Goal: Task Accomplishment & Management: Complete application form

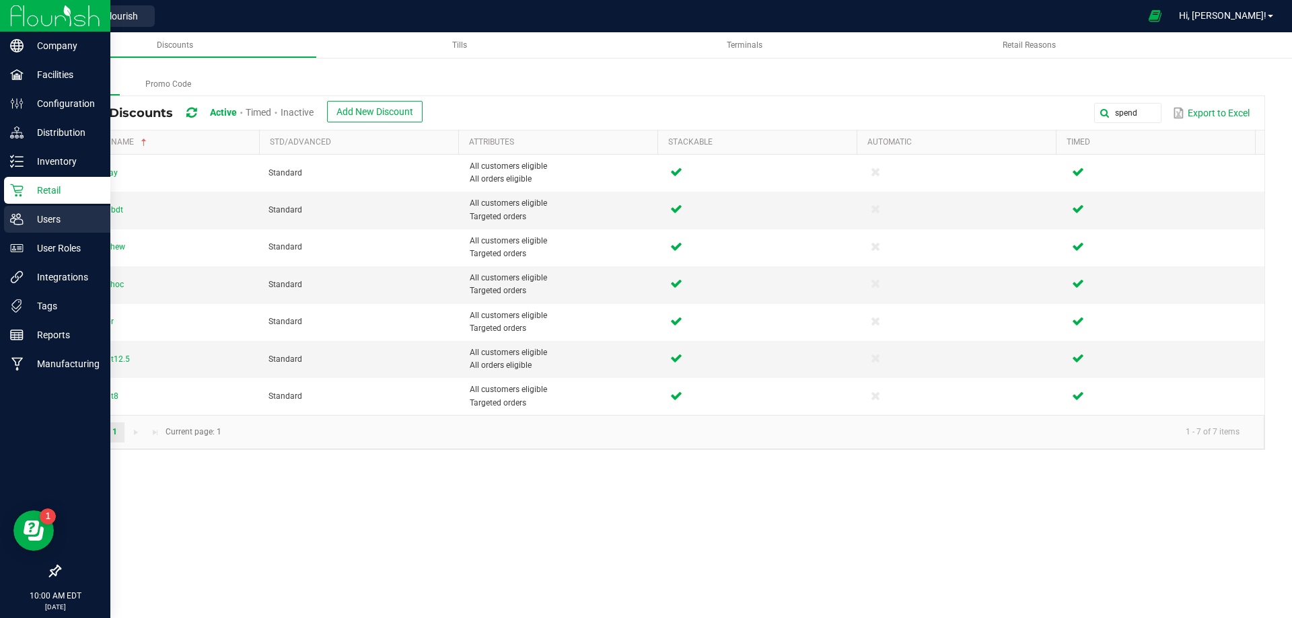
click at [36, 217] on p "Users" at bounding box center [64, 219] width 81 height 16
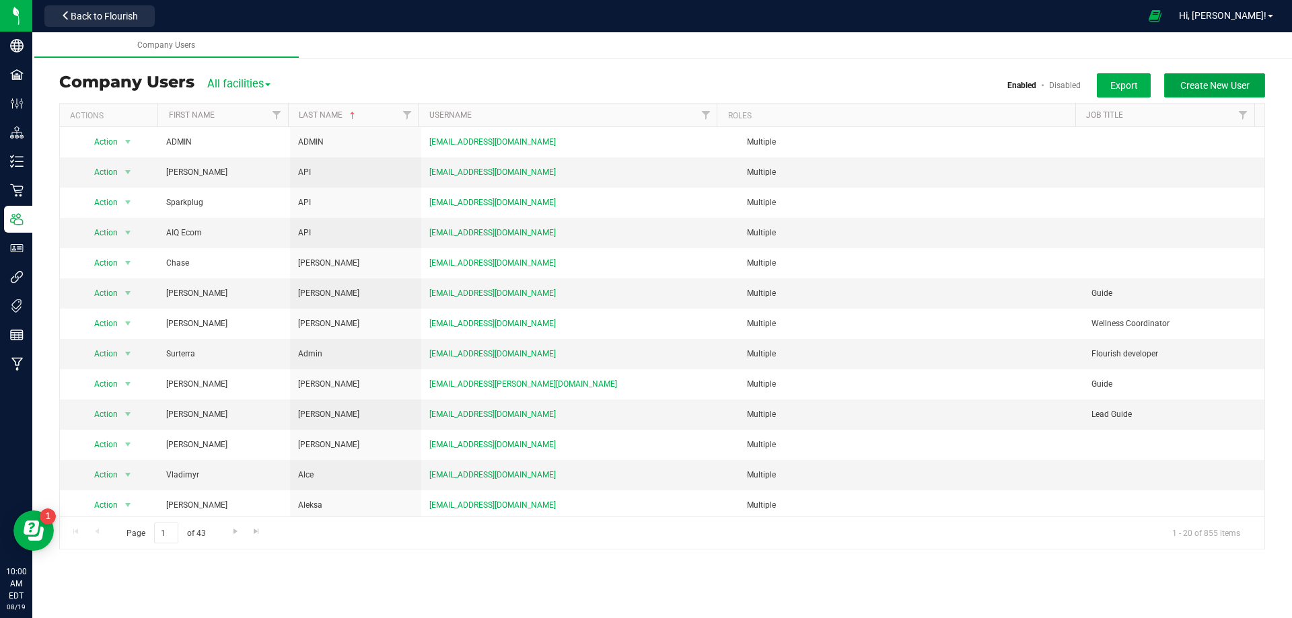
click at [1205, 85] on span "Create New User" at bounding box center [1214, 85] width 69 height 11
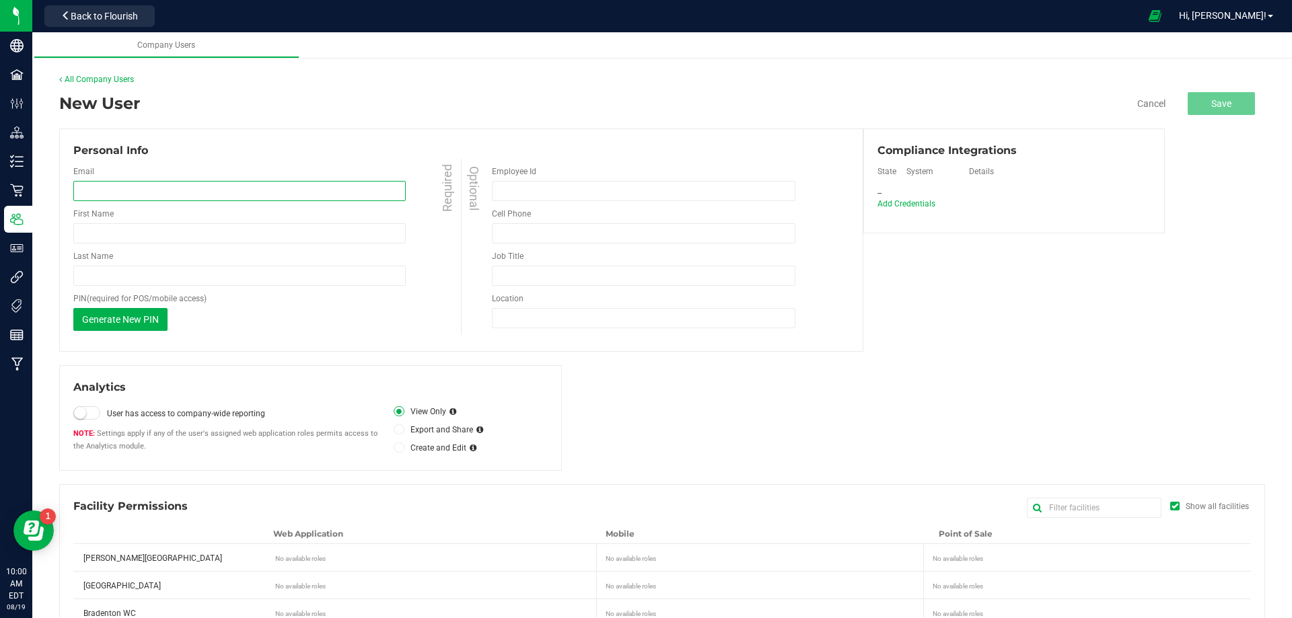
click at [135, 191] on input "email" at bounding box center [239, 191] width 332 height 20
paste input "[EMAIL_ADDRESS][DOMAIN_NAME]"
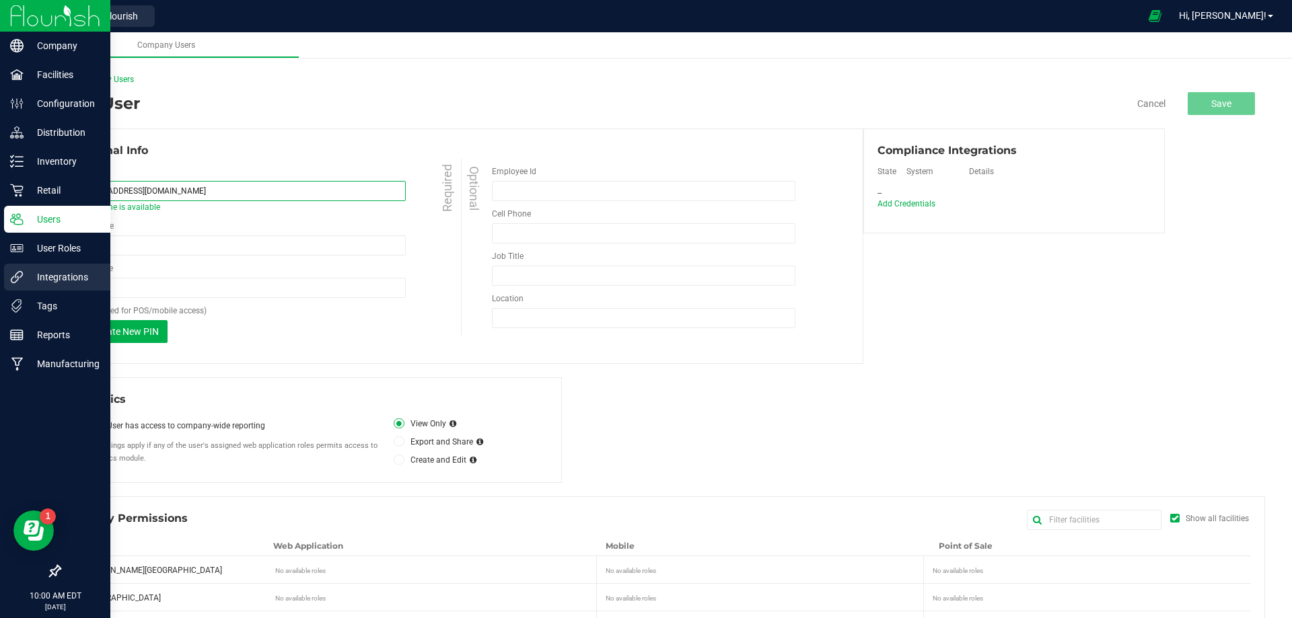
type input "[EMAIL_ADDRESS][DOMAIN_NAME]"
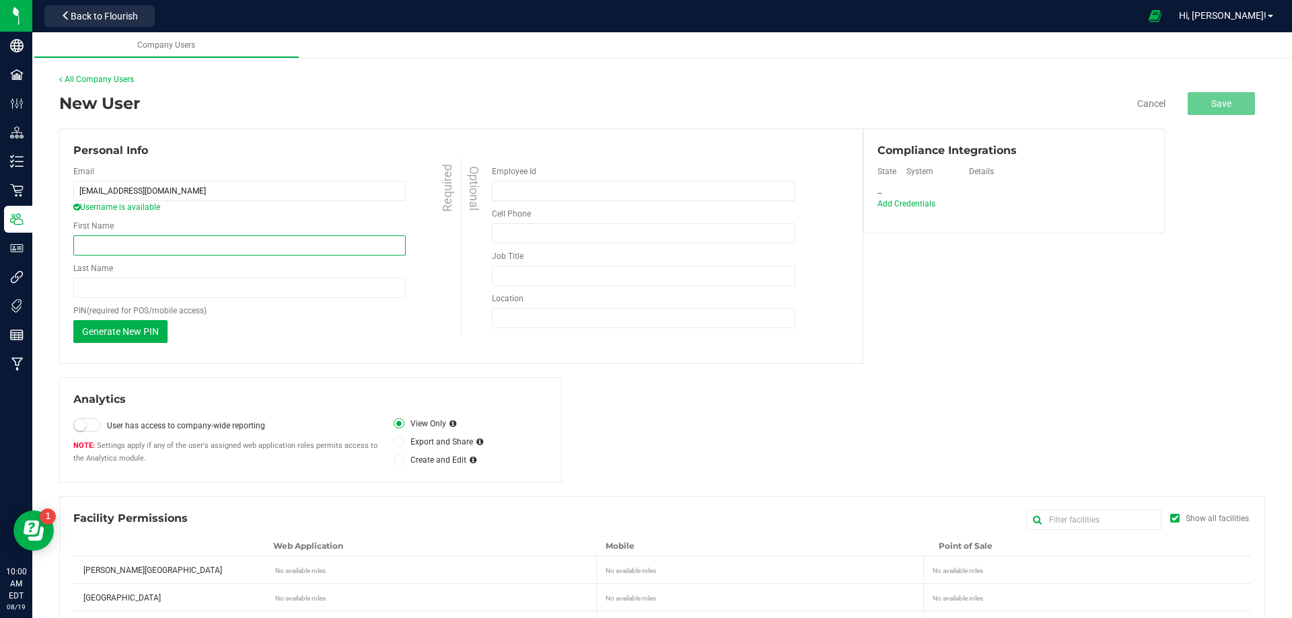
click at [112, 250] on input "First Name" at bounding box center [239, 246] width 332 height 20
paste input "[PERSON_NAME]"
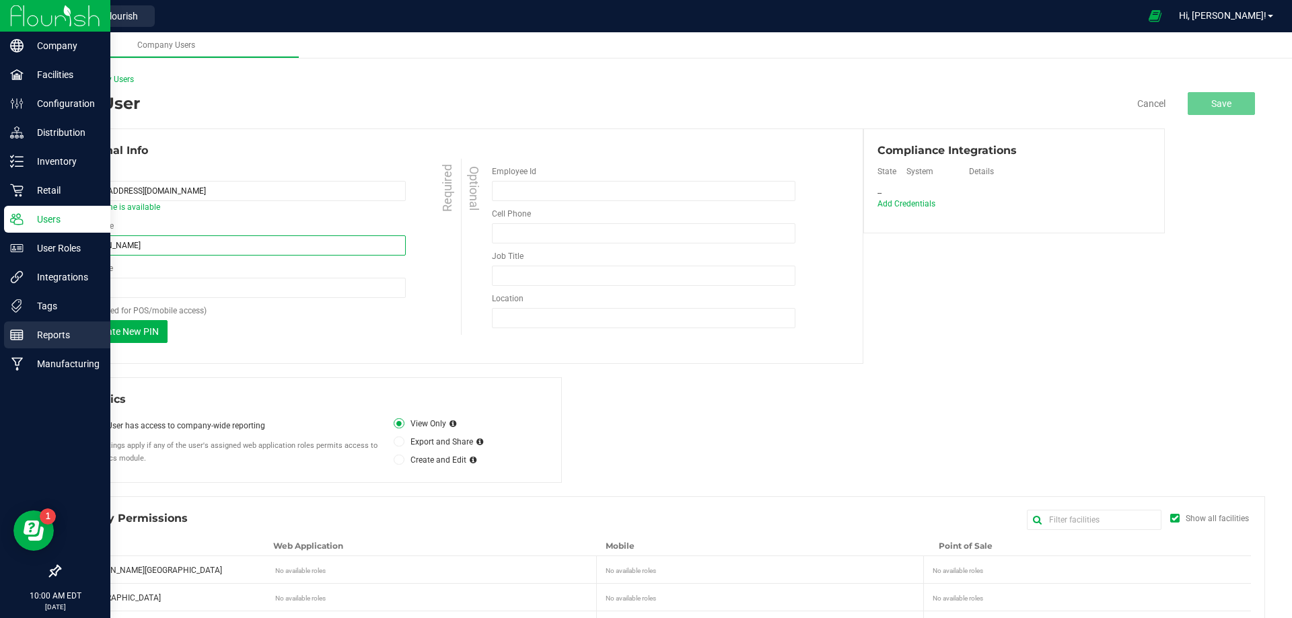
type input "[PERSON_NAME]"
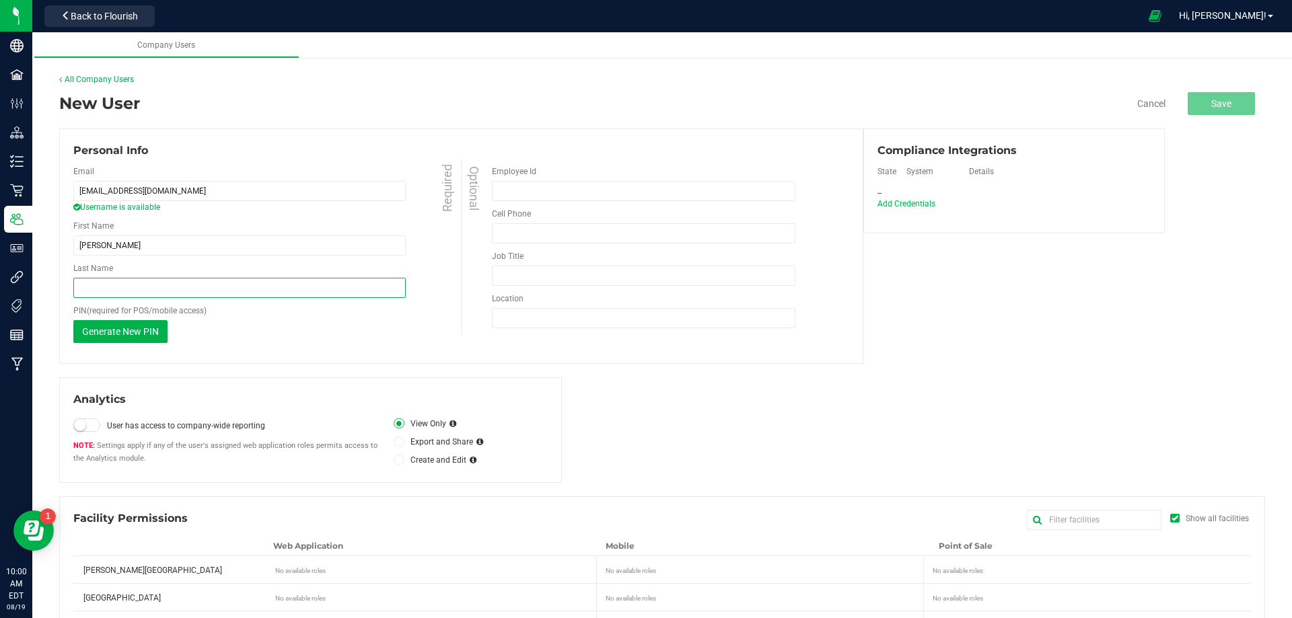
click at [136, 287] on input "Last Name" at bounding box center [239, 288] width 332 height 20
paste input "[PERSON_NAME]"
type input "[PERSON_NAME]"
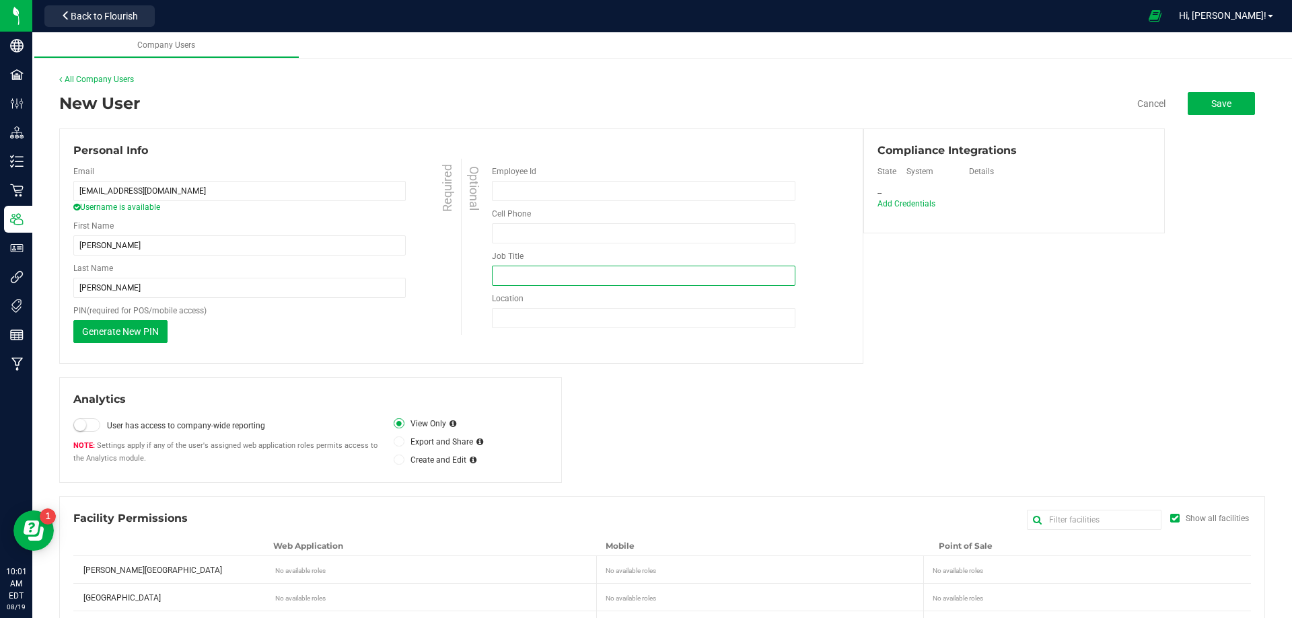
click at [530, 279] on input "Job Title" at bounding box center [644, 276] width 304 height 20
type input "Guide"
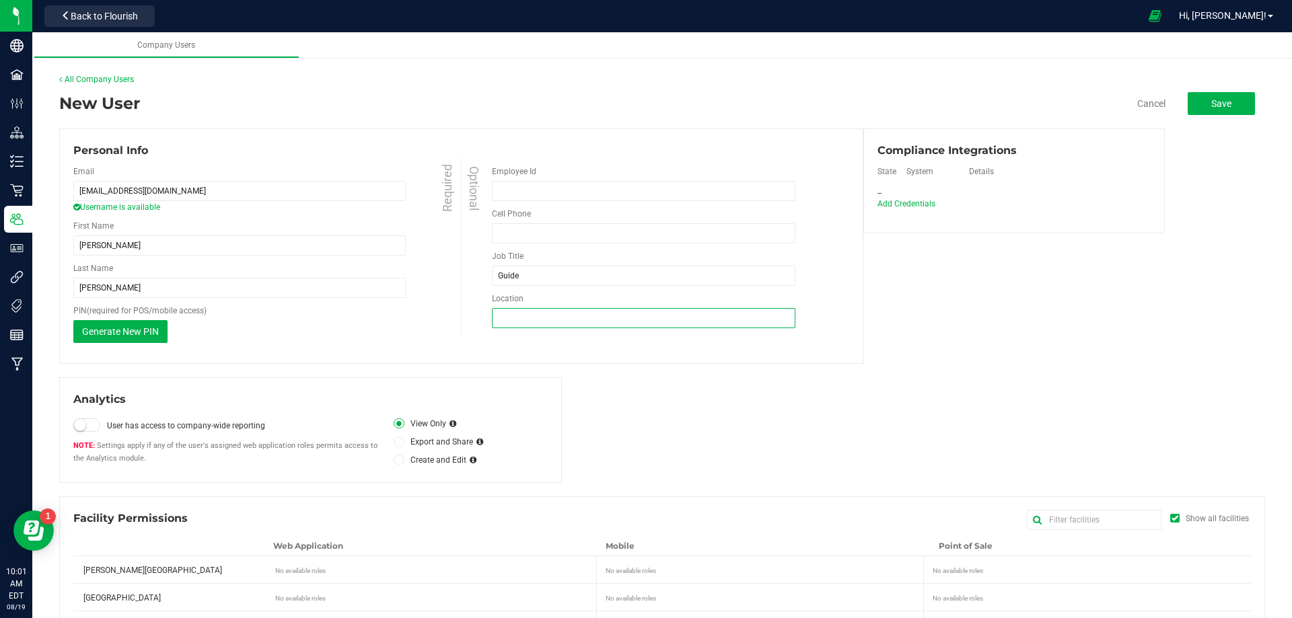
click at [517, 316] on input "Location" at bounding box center [644, 318] width 304 height 20
click at [517, 318] on input "Location" at bounding box center [644, 318] width 304 height 20
type input "[PERSON_NAME][GEOGRAPHIC_DATA]"
click at [904, 201] on span "Add Credentials" at bounding box center [905, 204] width 63 height 10
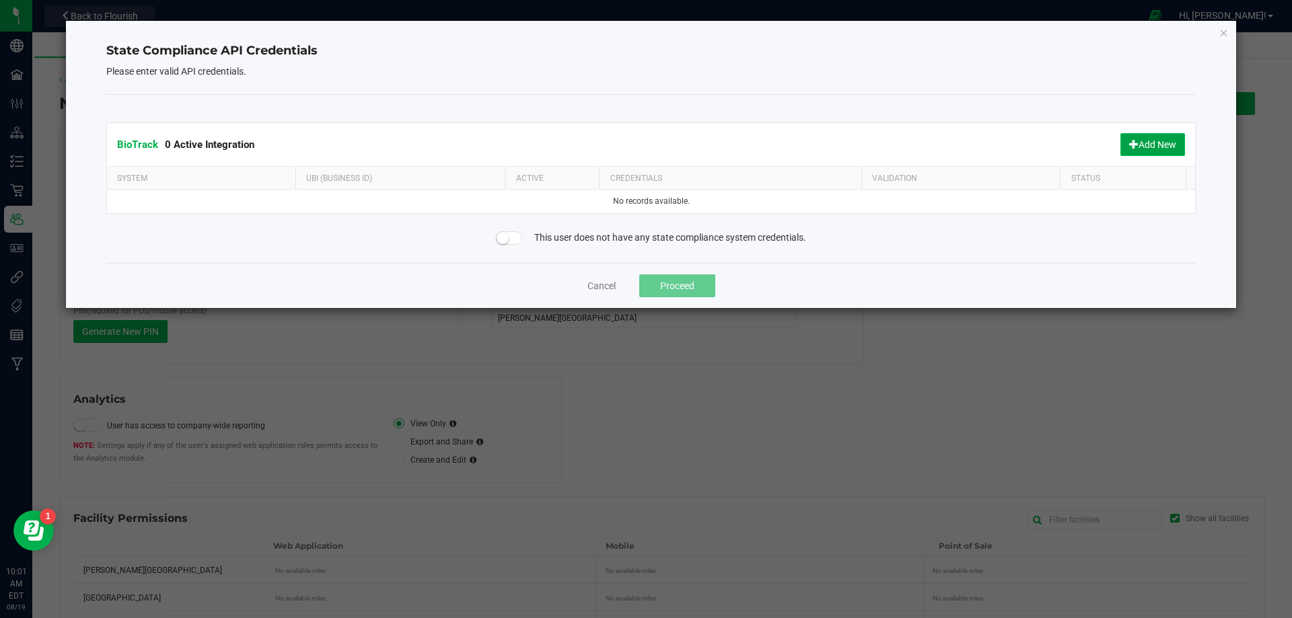
click at [1143, 143] on button "Add New" at bounding box center [1153, 144] width 65 height 23
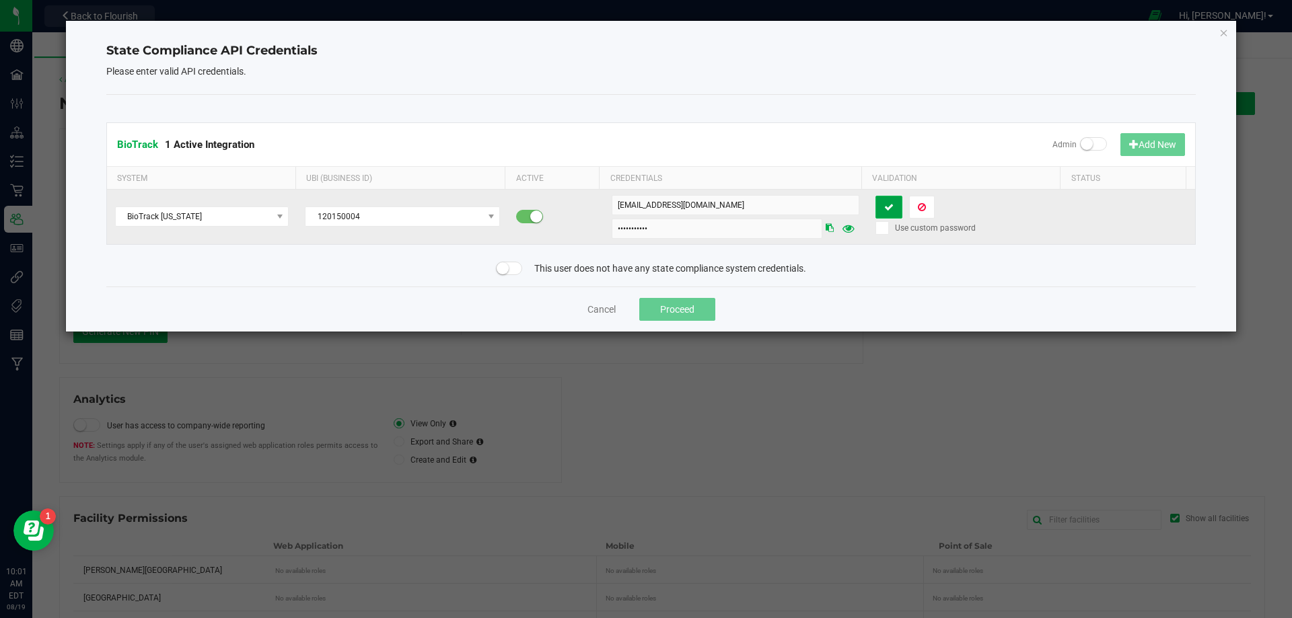
click at [884, 208] on icon at bounding box center [888, 207] width 9 height 9
click at [909, 208] on button at bounding box center [922, 207] width 26 height 23
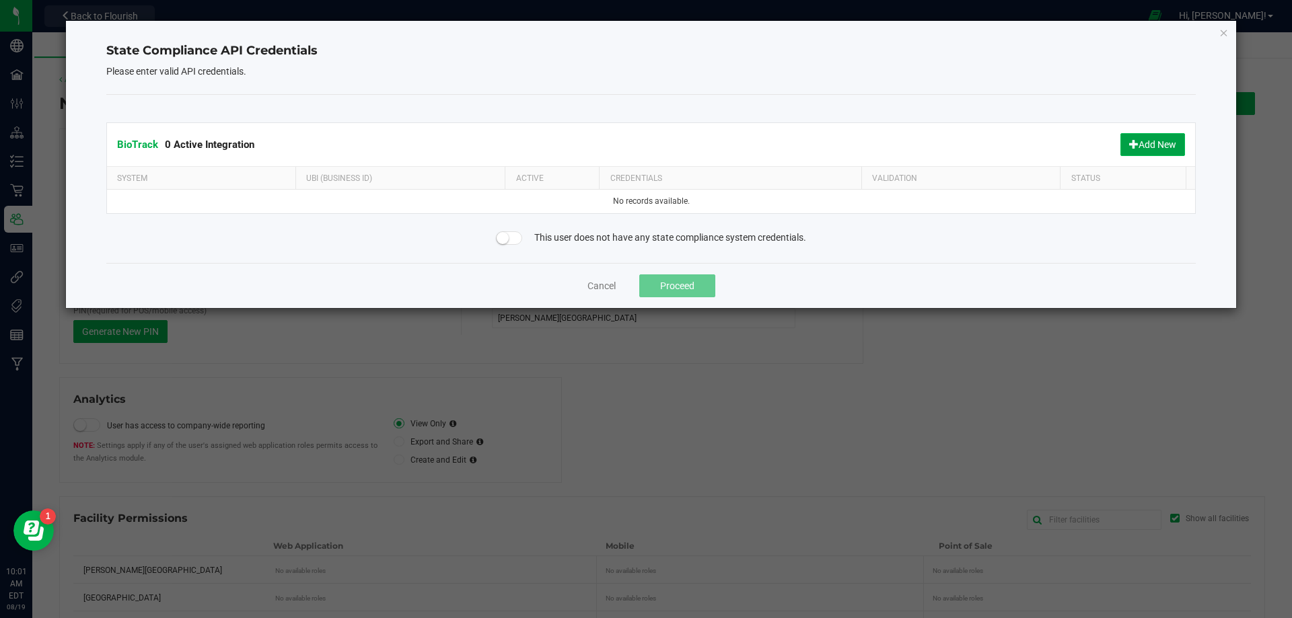
click at [1153, 144] on button "Add New" at bounding box center [1153, 144] width 65 height 23
click at [1227, 35] on icon "Close" at bounding box center [1223, 32] width 9 height 16
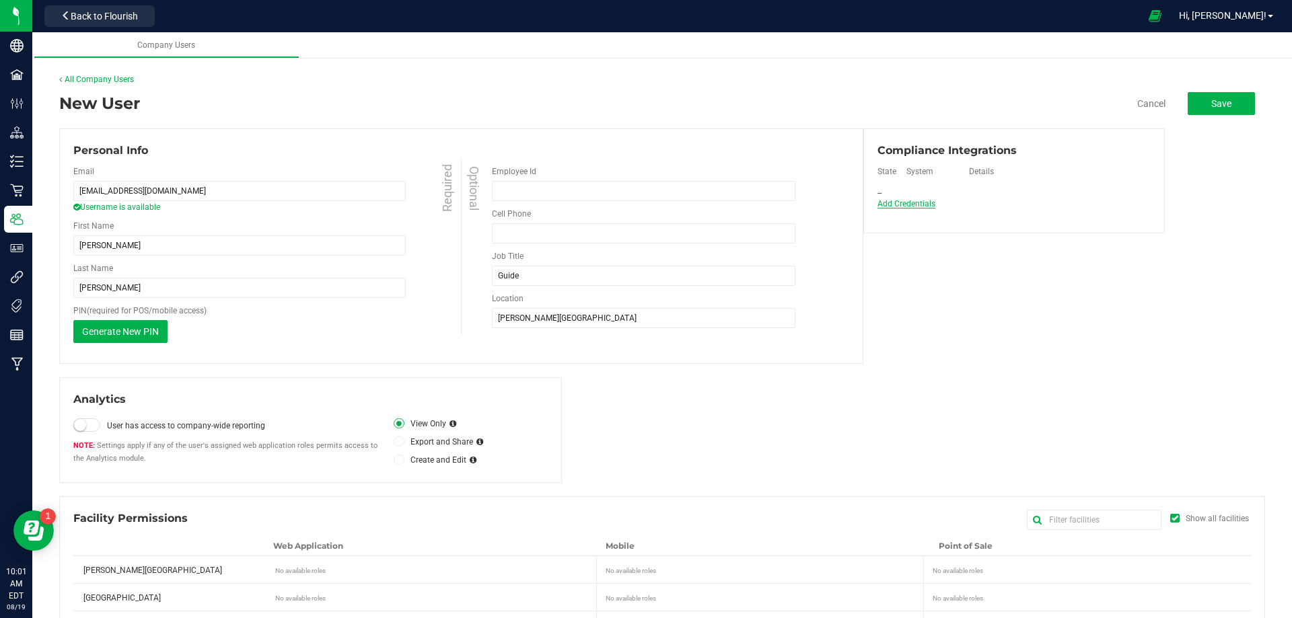
click at [911, 205] on span "Add Credentials" at bounding box center [906, 204] width 60 height 10
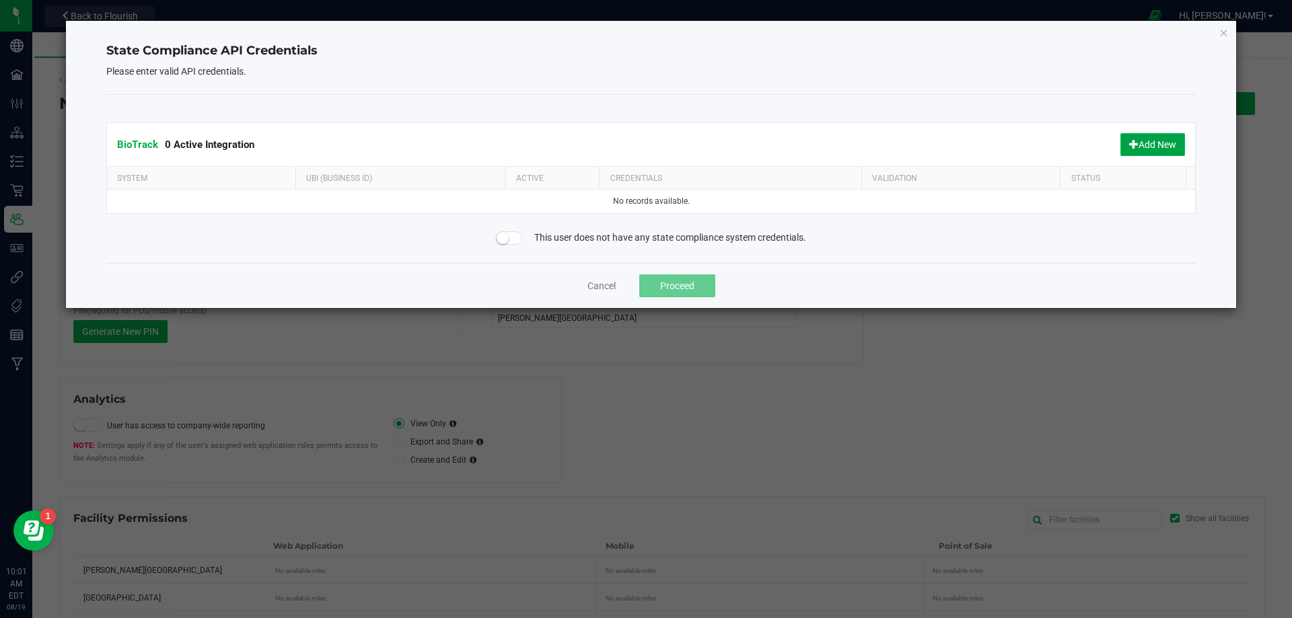
click at [1160, 146] on button "Add New" at bounding box center [1153, 144] width 65 height 23
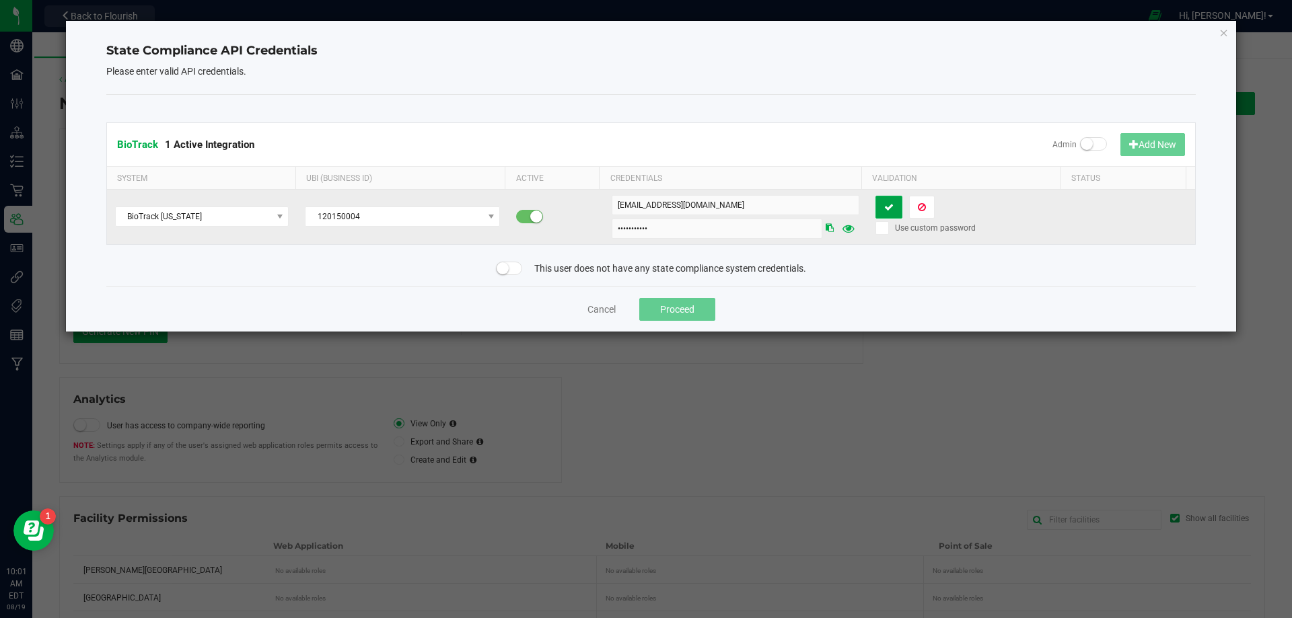
click at [884, 207] on icon at bounding box center [888, 207] width 9 height 9
click at [680, 303] on button "Proceed" at bounding box center [677, 309] width 76 height 23
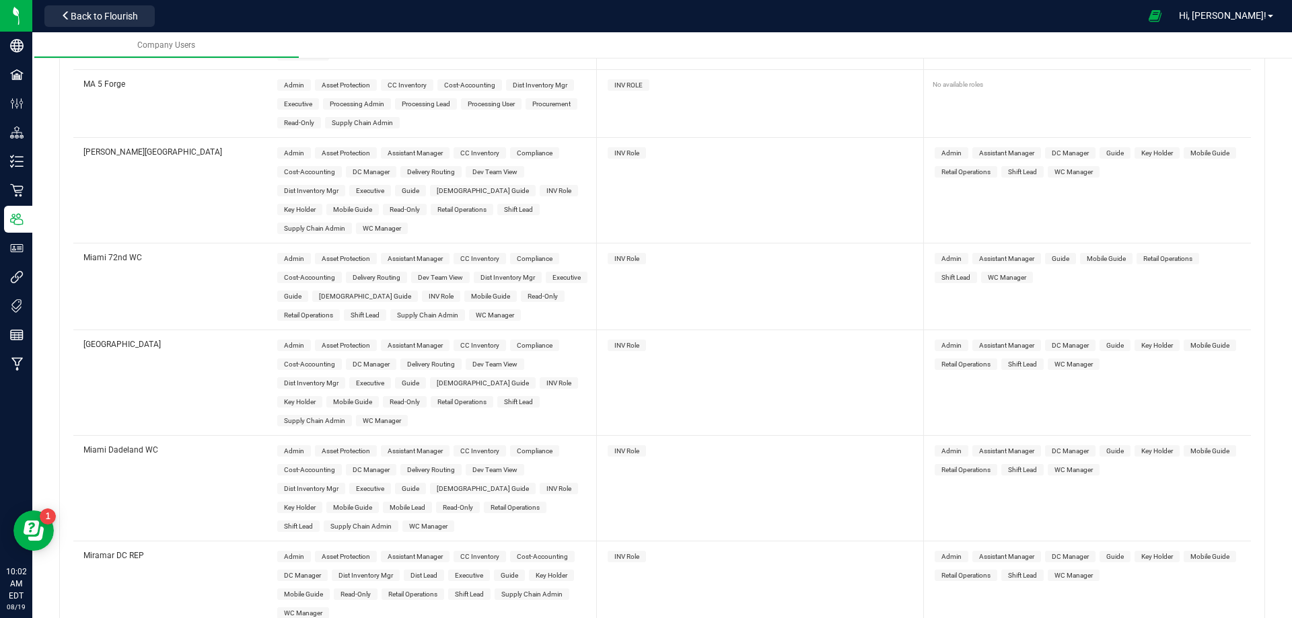
scroll to position [2692, 0]
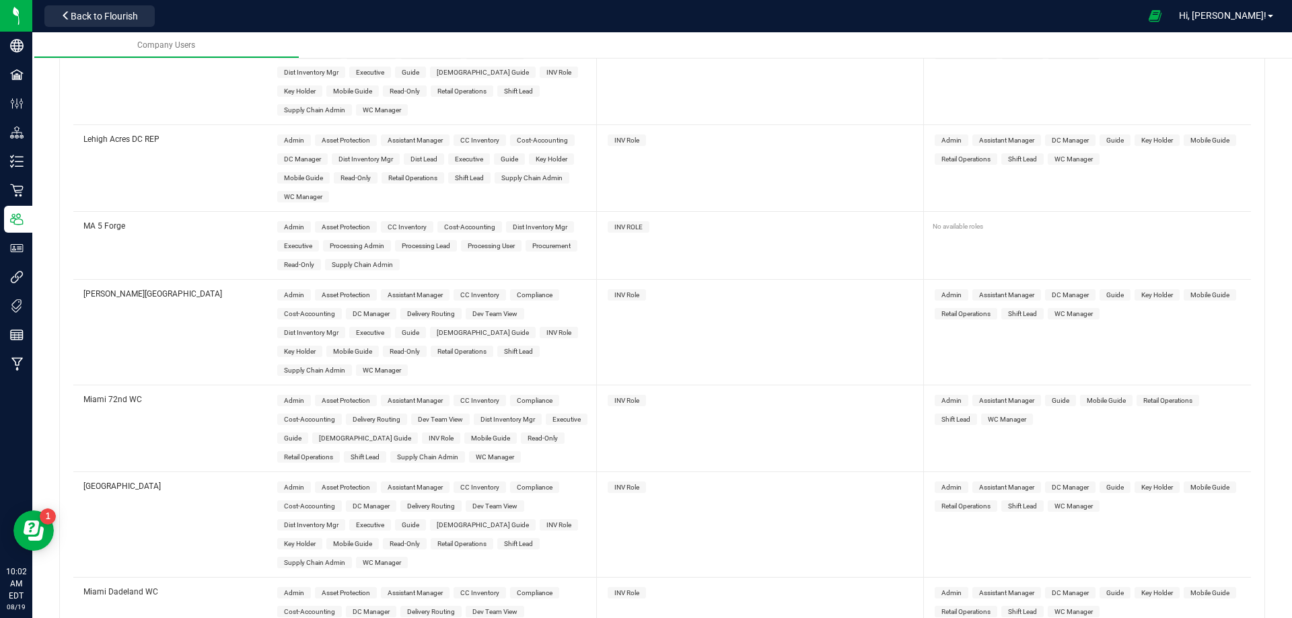
drag, startPoint x: 407, startPoint y: 316, endPoint x: 598, endPoint y: 277, distance: 194.9
click at [407, 329] on span "Guide" at bounding box center [410, 332] width 17 height 7
click at [622, 291] on span "INV Role" at bounding box center [626, 294] width 25 height 7
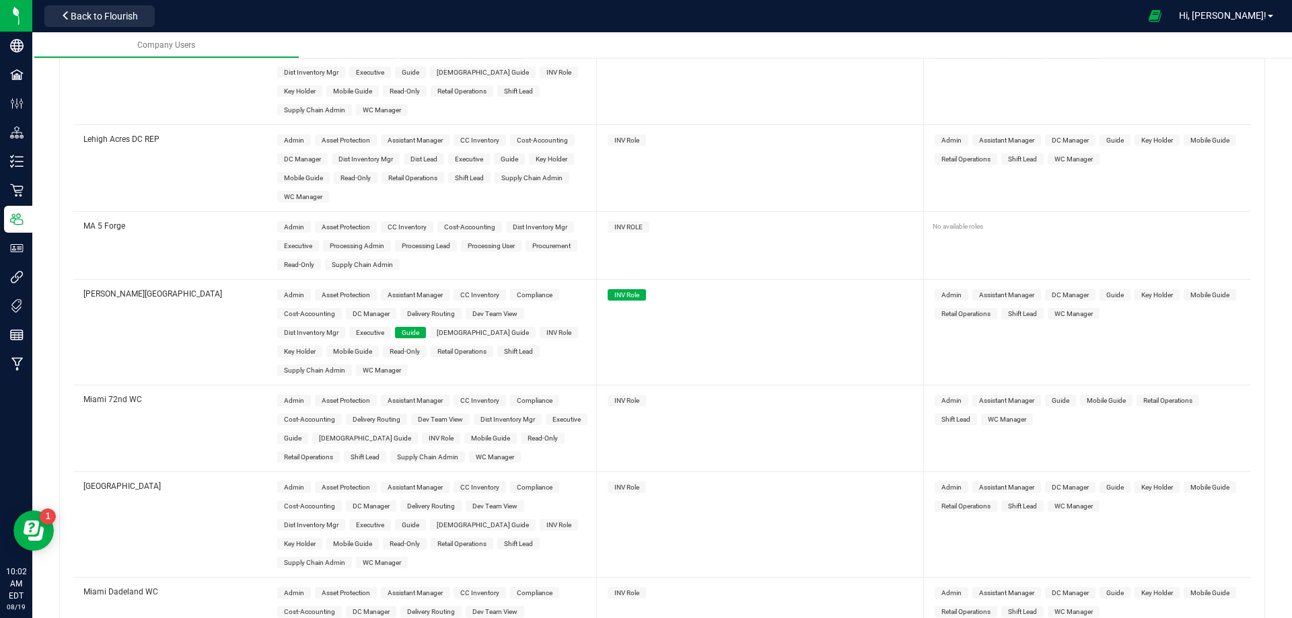
click at [1108, 289] on span "Guide" at bounding box center [1115, 294] width 31 height 11
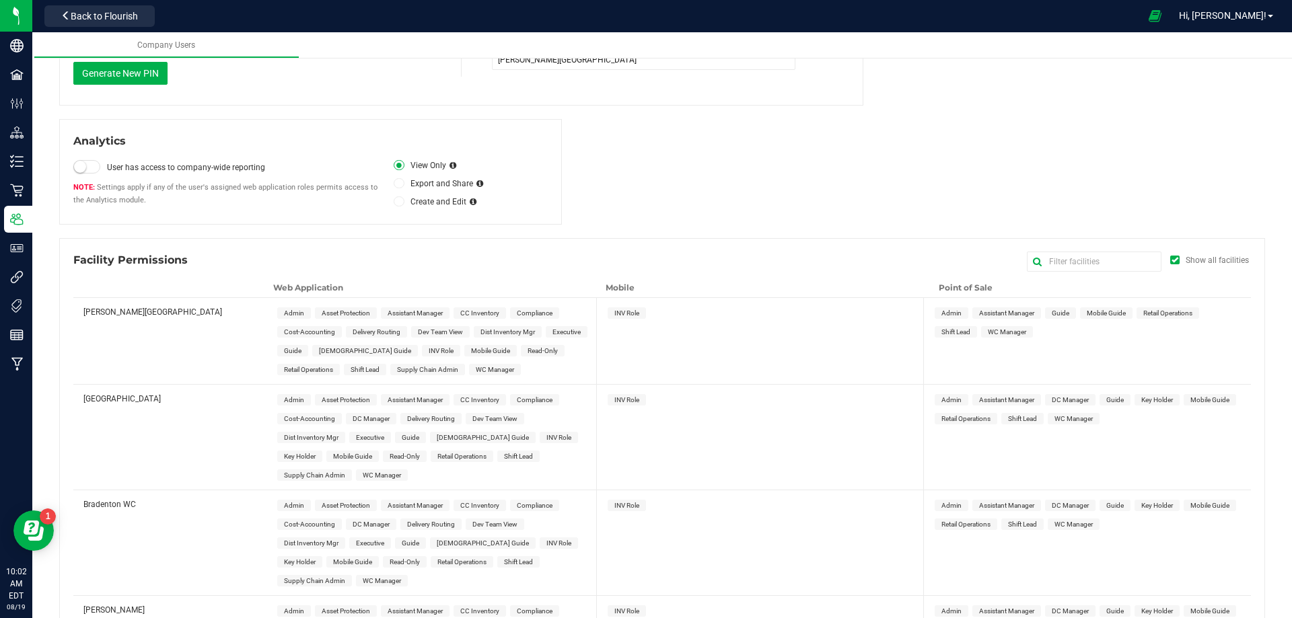
scroll to position [0, 0]
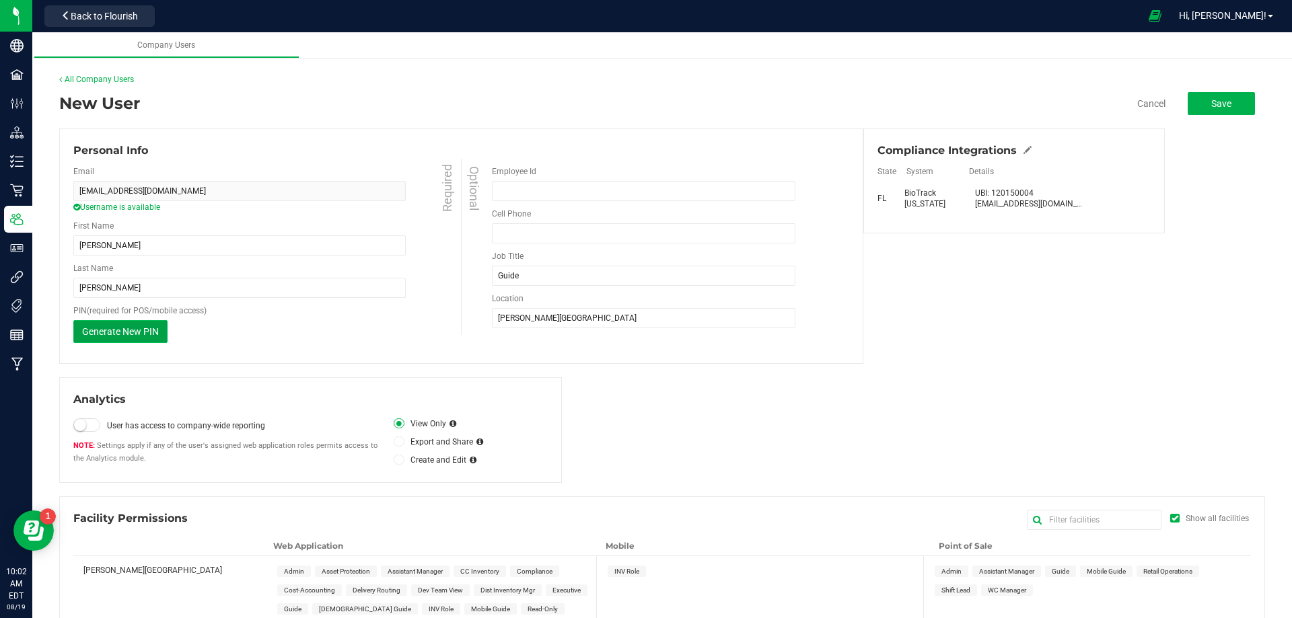
click at [153, 323] on button "Generate New PIN" at bounding box center [120, 331] width 94 height 23
click at [1212, 105] on span "Save" at bounding box center [1221, 103] width 20 height 11
